Goal: Use online tool/utility: Utilize a website feature to perform a specific function

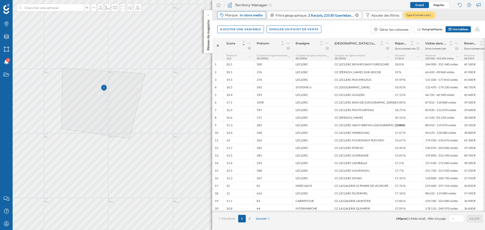
click at [238, 16] on div "Marque: in-store media" at bounding box center [244, 15] width 38 height 5
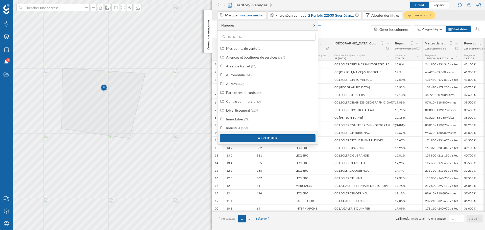
click at [315, 25] on icon at bounding box center [315, 25] width 4 height 3
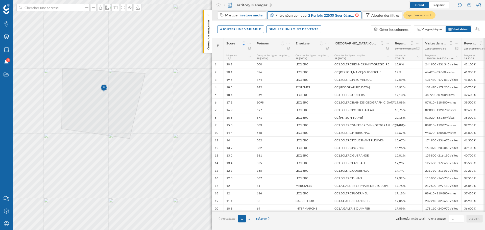
click at [356, 16] on icon at bounding box center [357, 15] width 4 height 4
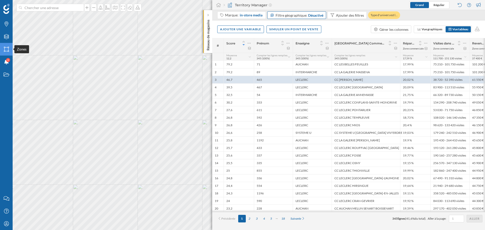
click at [7, 49] on icon "Zones" at bounding box center [6, 49] width 6 height 5
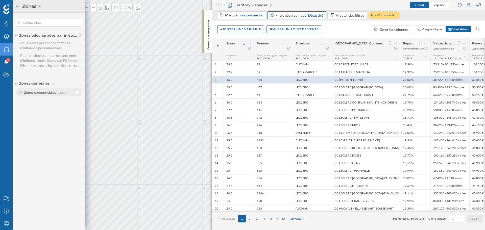
click at [77, 92] on input "checkbox" at bounding box center [77, 92] width 3 height 3
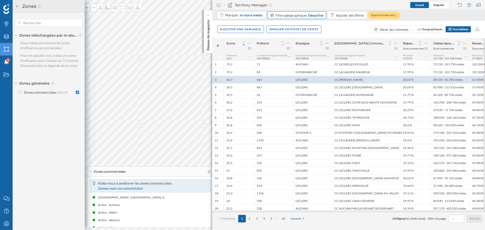
click at [17, 5] on icon at bounding box center [17, 6] width 3 height 3
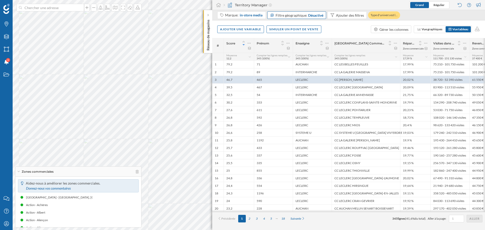
click at [24, 171] on span "Zones commerciales" at bounding box center [38, 172] width 32 height 5
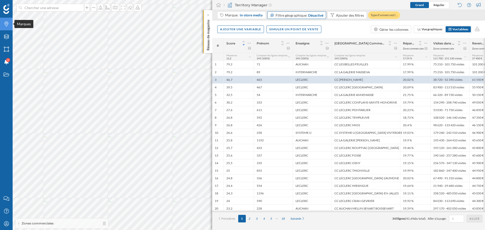
click at [5, 26] on icon "Marques" at bounding box center [6, 23] width 6 height 5
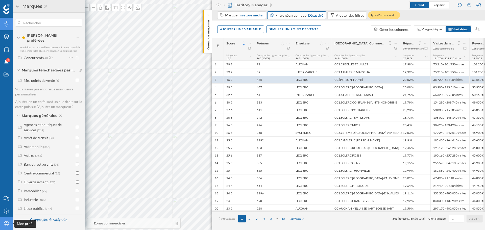
click at [4, 220] on div "Mon profil" at bounding box center [6, 224] width 13 height 13
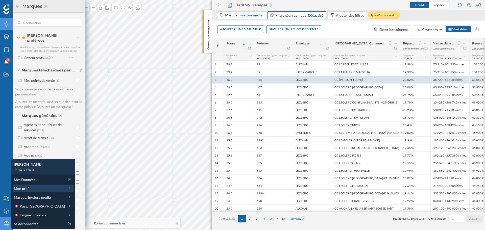
click at [38, 186] on div "Mon profil" at bounding box center [39, 188] width 51 height 5
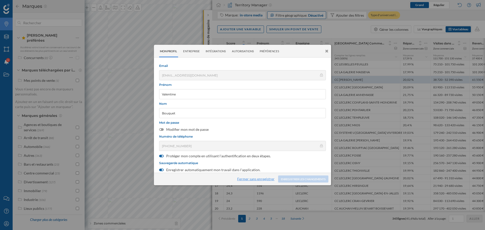
click at [255, 178] on link "Fermer sans enregistrer" at bounding box center [255, 179] width 37 height 4
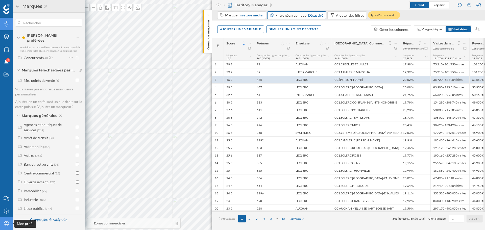
click at [6, 223] on icon "Mon profil" at bounding box center [6, 223] width 6 height 5
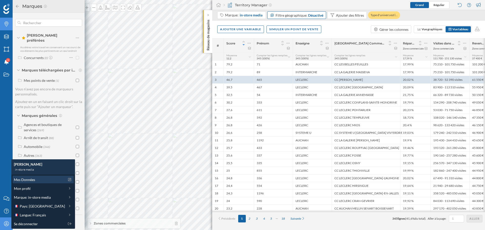
click at [29, 176] on div "Mes Données" at bounding box center [43, 180] width 61 height 8
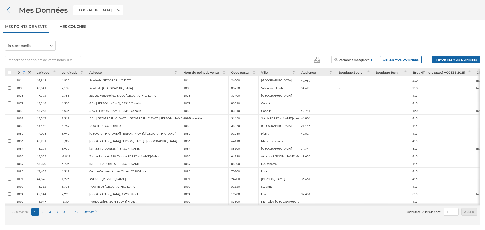
click at [7, 11] on icon at bounding box center [9, 10] width 9 height 7
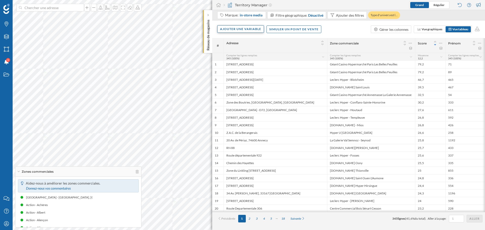
click at [246, 28] on div "Ajouter une variable" at bounding box center [240, 29] width 47 height 8
click at [249, 50] on div "Variable externe" at bounding box center [245, 49] width 50 height 5
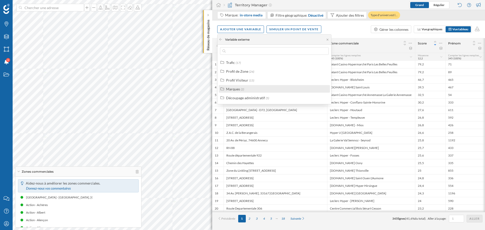
click at [249, 88] on div "Marques (2)" at bounding box center [276, 88] width 101 height 5
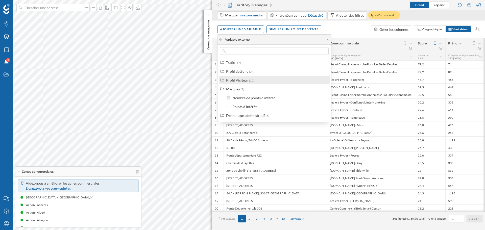
click at [246, 79] on div "Profil Visiteur" at bounding box center [237, 80] width 22 height 4
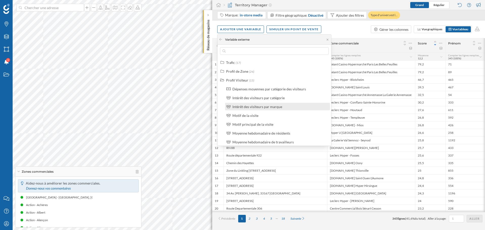
click at [270, 107] on div "Intérêt des visiteurs par marque" at bounding box center [258, 107] width 50 height 4
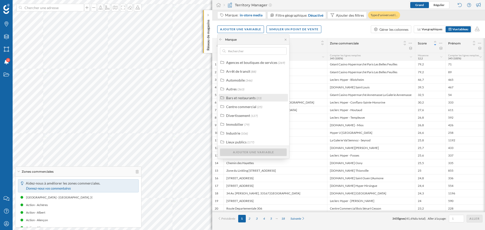
click at [259, 100] on span "(23)" at bounding box center [259, 98] width 5 height 4
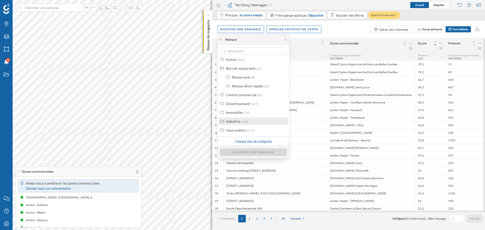
scroll to position [30, 0]
click at [249, 106] on div "Divertissement (127)" at bounding box center [253, 103] width 69 height 8
click at [251, 116] on div "Lieux culturels (22)" at bounding box center [256, 113] width 63 height 8
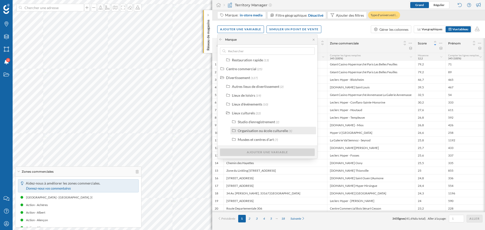
click at [252, 133] on label "Organisation ou école culturelle (1)" at bounding box center [265, 130] width 54 height 5
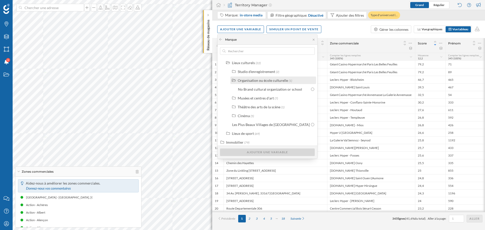
scroll to position [106, 0]
click at [259, 120] on div "Studio d'enregistrement (2) Organisation ou école culturelle (1) No Brand cultu…" at bounding box center [273, 97] width 88 height 61
click at [258, 119] on div "Cinéma (5)" at bounding box center [273, 116] width 86 height 8
click at [257, 126] on div "CGR" at bounding box center [274, 124] width 72 height 5
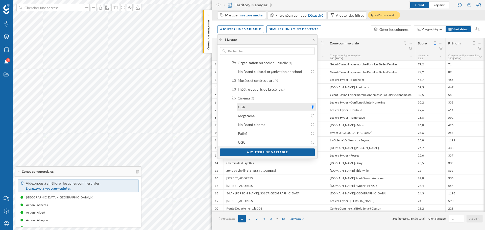
scroll to position [131, 0]
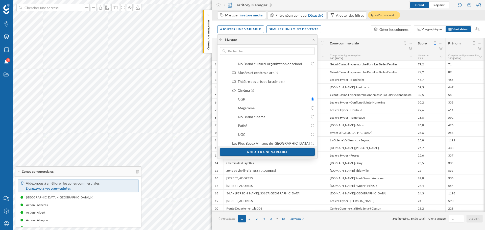
click at [264, 150] on div "Ajouter une variable" at bounding box center [267, 152] width 95 height 8
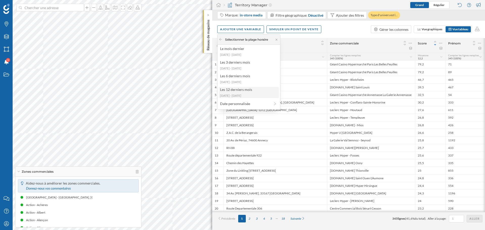
click at [246, 91] on div "Les 12 derniers mois" at bounding box center [248, 89] width 57 height 5
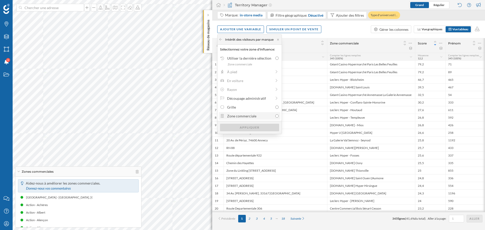
click at [253, 114] on div "Zone commerciale" at bounding box center [250, 115] width 46 height 5
click at [275, 114] on input "Zone commerciale" at bounding box center [276, 115] width 3 height 3
radio input "true"
click at [255, 129] on div "Appliquer" at bounding box center [249, 128] width 59 height 8
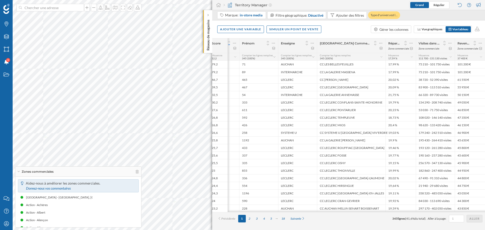
scroll to position [0, 237]
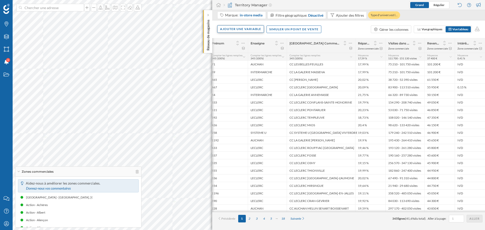
click at [245, 31] on div "Ajouter une variable" at bounding box center [240, 29] width 47 height 8
click at [247, 52] on div "Variable externe" at bounding box center [245, 49] width 50 height 5
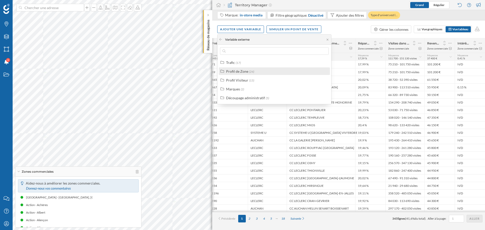
click at [240, 72] on div "Profil de Zone" at bounding box center [237, 71] width 22 height 4
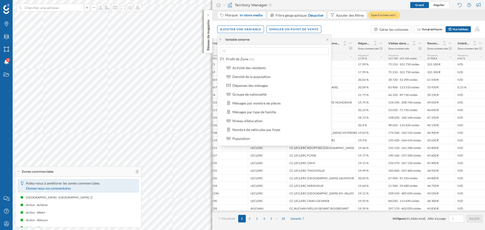
scroll to position [0, 0]
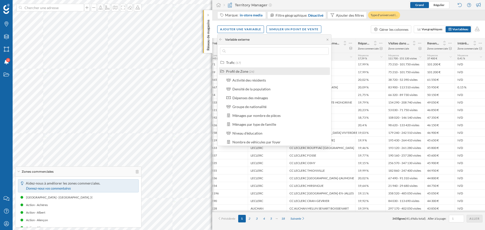
click at [235, 71] on div "Profil de Zone" at bounding box center [237, 71] width 22 height 4
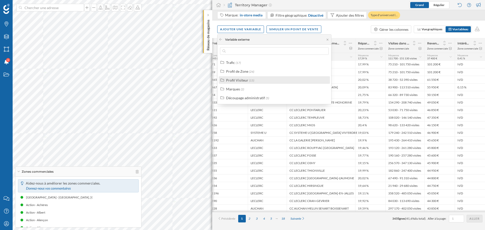
click at [247, 80] on div "Profil Visiteur" at bounding box center [237, 80] width 22 height 4
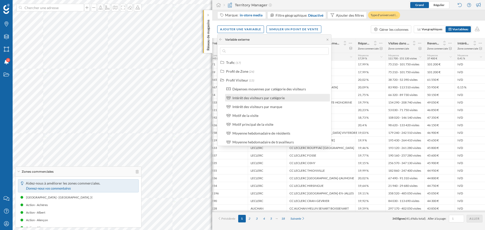
click at [287, 100] on div "Intérêt des visiteurs par catégorie" at bounding box center [280, 97] width 95 height 5
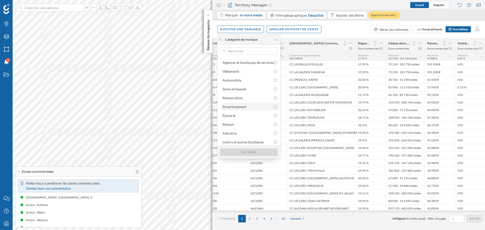
click at [258, 105] on div "Divertissement" at bounding box center [250, 106] width 55 height 5
radio input "true"
click at [254, 155] on div "Suivant" at bounding box center [249, 152] width 58 height 8
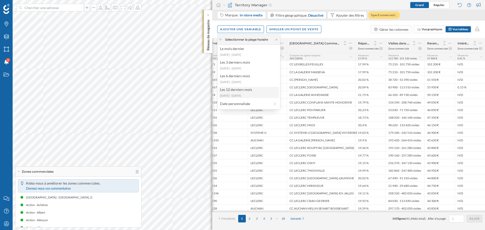
click at [245, 91] on div "Les 12 derniers mois" at bounding box center [248, 89] width 57 height 5
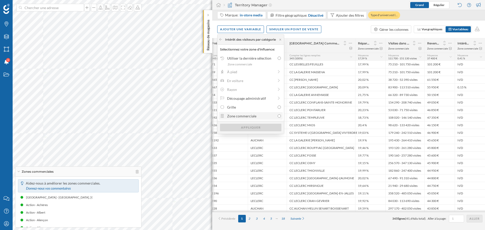
click at [252, 114] on div "Zone commerciale" at bounding box center [251, 115] width 48 height 5
click at [278, 114] on input "Zone commerciale" at bounding box center [279, 115] width 3 height 3
radio input "true"
click at [258, 127] on div "Appliquer" at bounding box center [250, 128] width 61 height 8
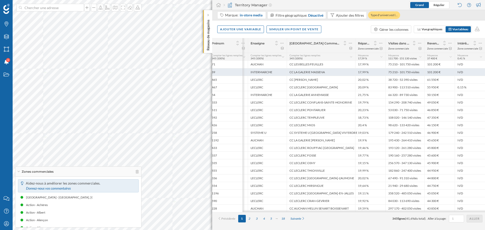
scroll to position [0, 267]
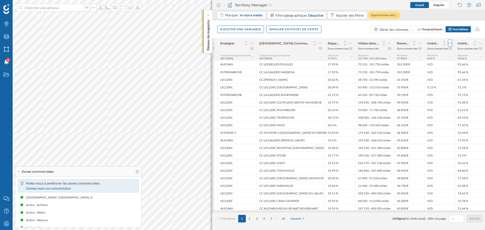
click at [450, 43] on icon at bounding box center [450, 43] width 3 height 5
click at [421, 73] on div "Retirer la colonne" at bounding box center [427, 73] width 44 height 5
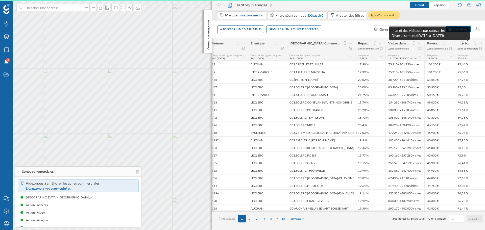
scroll to position [0, 237]
